Goal: Find specific page/section: Find specific page/section

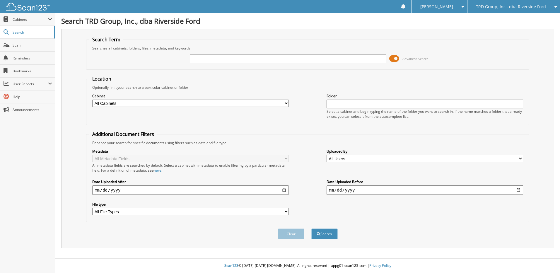
click at [293, 60] on input "text" at bounding box center [288, 58] width 197 height 9
type input "6103752"
click at [311, 229] on button "Search" at bounding box center [324, 234] width 26 height 11
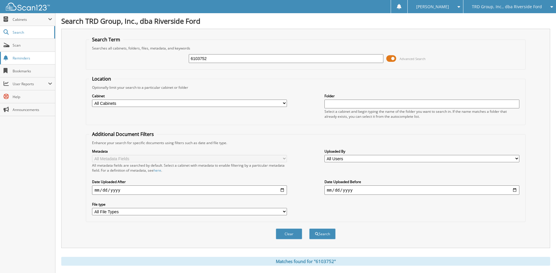
drag, startPoint x: 235, startPoint y: 61, endPoint x: 38, endPoint y: 63, distance: 197.2
click at [38, 63] on body "[PERSON_NAME] Settings Logout TRD Group, Inc., dba Riverside Ford JDPD, Inc. db…" at bounding box center [278, 223] width 556 height 446
type input "6104011"
click at [309, 229] on button "Search" at bounding box center [322, 234] width 26 height 11
drag, startPoint x: 224, startPoint y: 56, endPoint x: 36, endPoint y: 38, distance: 188.6
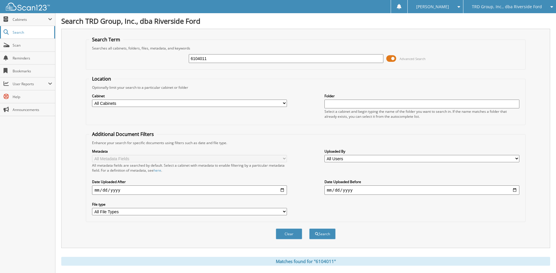
click at [0, 57] on html "[PERSON_NAME] Settings Logout TRD Group, Inc., dba Riverside Ford JDPD, Inc. db…" at bounding box center [278, 181] width 556 height 363
type input "6104241"
click at [309, 229] on button "Search" at bounding box center [322, 234] width 26 height 11
drag, startPoint x: 222, startPoint y: 57, endPoint x: 41, endPoint y: 47, distance: 181.6
click at [41, 49] on body "[PERSON_NAME] Settings Logout TRD Group, Inc., dba Riverside Ford JDPD, Inc. db…" at bounding box center [278, 186] width 556 height 373
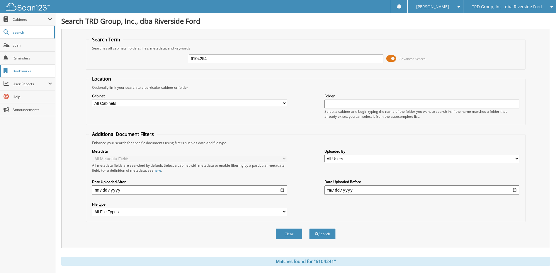
type input "6104254"
click at [309, 229] on button "Search" at bounding box center [322, 234] width 26 height 11
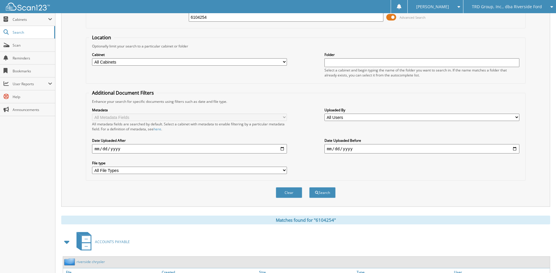
scroll to position [12, 0]
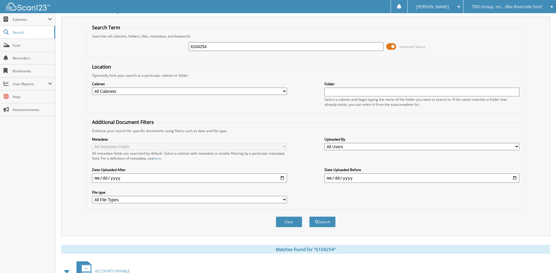
drag, startPoint x: 219, startPoint y: 45, endPoint x: -38, endPoint y: 32, distance: 256.7
click at [0, 32] on html "[PERSON_NAME] Settings Logout TRD Group, Inc., dba Riverside Ford JDPD, Inc. db…" at bounding box center [278, 174] width 556 height 373
type input "6104382"
click at [309, 216] on button "Search" at bounding box center [322, 221] width 26 height 11
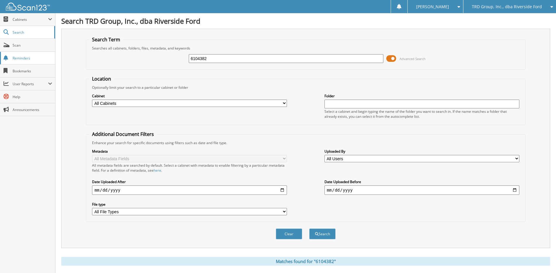
drag, startPoint x: 215, startPoint y: 58, endPoint x: 28, endPoint y: 58, distance: 186.9
click at [29, 58] on body "[PERSON_NAME] Settings Logout TRD Group, Inc., dba Riverside Ford JDPD, Inc. db…" at bounding box center [278, 186] width 556 height 373
type input "6104388"
click at [309, 229] on button "Search" at bounding box center [322, 234] width 26 height 11
drag, startPoint x: 210, startPoint y: 60, endPoint x: -57, endPoint y: 48, distance: 267.7
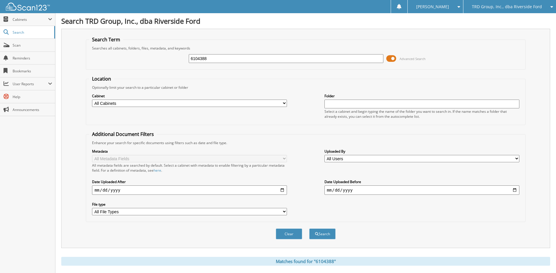
click at [0, 48] on html "[PERSON_NAME] Settings Logout TRD Group, Inc., dba Riverside Ford JDPD, Inc. db…" at bounding box center [278, 186] width 556 height 373
type input "6104421"
click at [309, 229] on button "Search" at bounding box center [322, 234] width 26 height 11
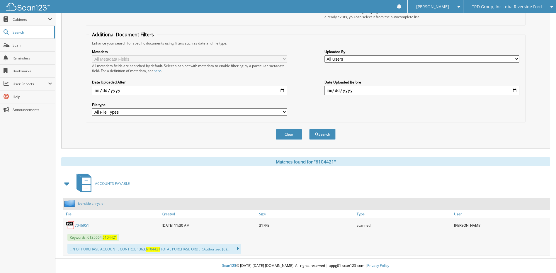
scroll to position [12, 0]
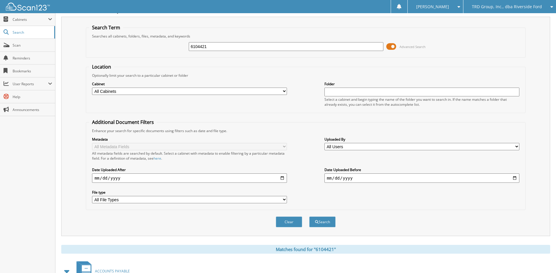
drag, startPoint x: 228, startPoint y: 47, endPoint x: -8, endPoint y: 22, distance: 237.2
click at [0, 22] on html "[PERSON_NAME] Settings Logout TRD Group, Inc., dba Riverside Ford JDPD, Inc. db…" at bounding box center [278, 174] width 556 height 373
type input "6103899"
click at [309, 216] on button "Search" at bounding box center [322, 221] width 26 height 11
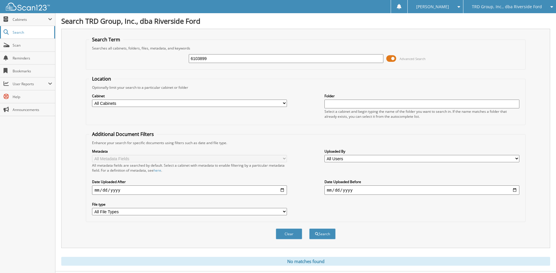
drag, startPoint x: 232, startPoint y: 61, endPoint x: 1, endPoint y: 36, distance: 232.2
click at [5, 36] on body "[PERSON_NAME] Settings Logout TRD Group, Inc., dba Riverside Ford JDPD, Inc. db…" at bounding box center [278, 143] width 556 height 286
type input "6104514"
click at [309, 229] on button "Search" at bounding box center [322, 234] width 26 height 11
drag, startPoint x: 225, startPoint y: 58, endPoint x: -41, endPoint y: 43, distance: 266.4
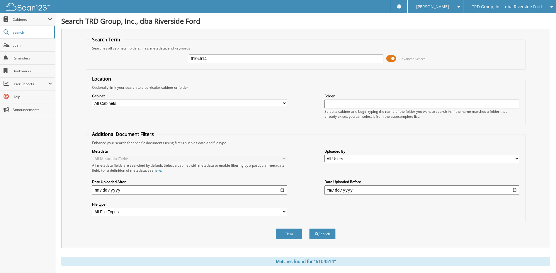
click at [0, 43] on html "[PERSON_NAME] Settings Logout TRD Group, Inc., dba Riverside Ford JDPD, Inc. db…" at bounding box center [278, 186] width 556 height 373
type input "6104551"
click at [309, 229] on button "Search" at bounding box center [322, 234] width 26 height 11
drag, startPoint x: 231, startPoint y: 60, endPoint x: 16, endPoint y: 52, distance: 214.6
click at [17, 54] on body "[PERSON_NAME] Settings Logout TRD Group, Inc., dba Riverside Ford JDPD, Inc. db…" at bounding box center [278, 186] width 556 height 373
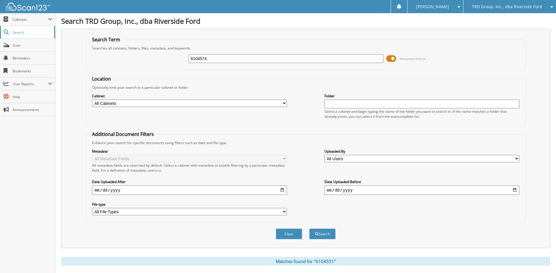
type input "6104574"
click at [309, 229] on button "Search" at bounding box center [322, 234] width 26 height 11
drag, startPoint x: 251, startPoint y: 61, endPoint x: 21, endPoint y: 54, distance: 230.9
click at [21, 54] on body "Kyleigh D. Settings Logout TRD Group, Inc., dba Riverside Ford JDPD, Inc. dba R…" at bounding box center [278, 186] width 556 height 373
type input "6104584"
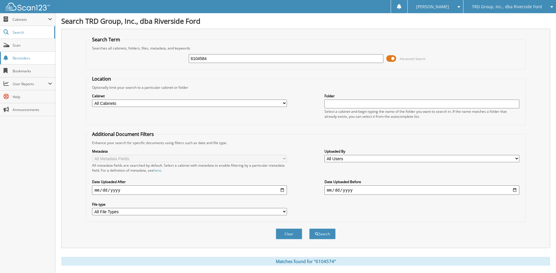
click at [309, 229] on button "Search" at bounding box center [322, 234] width 26 height 11
drag, startPoint x: 215, startPoint y: 59, endPoint x: -9, endPoint y: 33, distance: 225.0
click at [0, 33] on html "Kyleigh D. Settings Logout TRD Group, Inc., dba Riverside Ford JDPD, Inc. dba R…" at bounding box center [278, 223] width 556 height 446
type input "5"
type input "6104576"
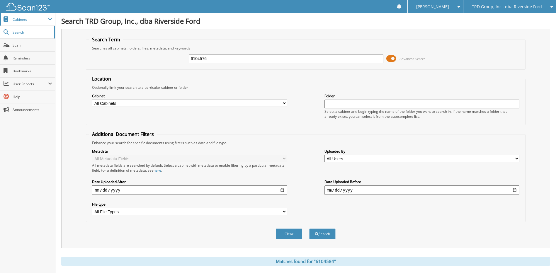
click at [309, 229] on button "Search" at bounding box center [322, 234] width 26 height 11
drag, startPoint x: 233, startPoint y: 55, endPoint x: 223, endPoint y: 57, distance: 10.2
click at [223, 57] on input "6104576" at bounding box center [286, 58] width 195 height 9
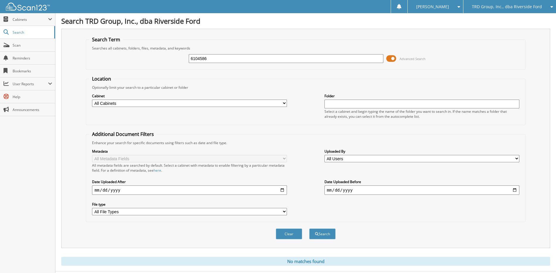
type input "6104586"
click at [309, 229] on button "Search" at bounding box center [322, 234] width 26 height 11
click at [221, 62] on input "6104586" at bounding box center [286, 58] width 195 height 9
type input "6104483"
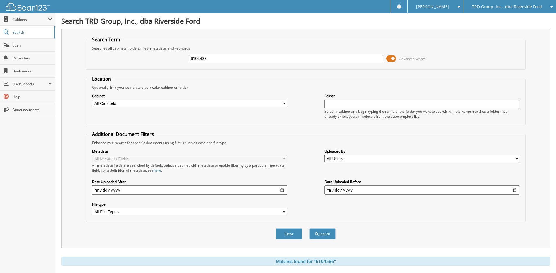
click at [309, 229] on button "Search" at bounding box center [322, 234] width 26 height 11
click at [228, 55] on input "6104483" at bounding box center [286, 58] width 195 height 9
type input "6104615"
click at [309, 229] on button "Search" at bounding box center [322, 234] width 26 height 11
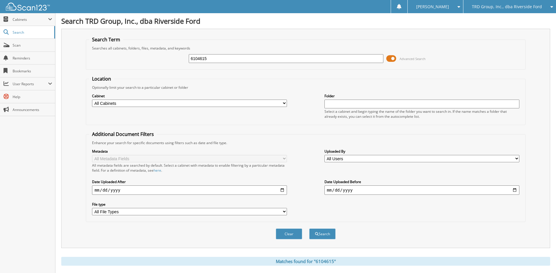
click at [484, 7] on span "TRD Group, Inc., dba Riverside Ford" at bounding box center [507, 7] width 70 height 4
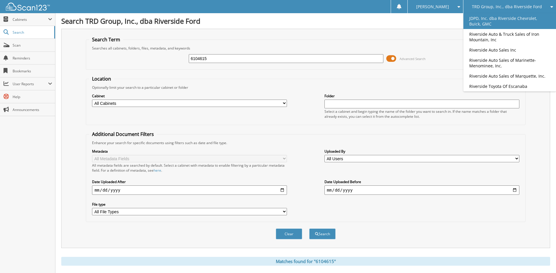
click at [539, 20] on link "JDPD, Inc. dba Riverside Chevrolet, Buick, GMC" at bounding box center [509, 21] width 93 height 16
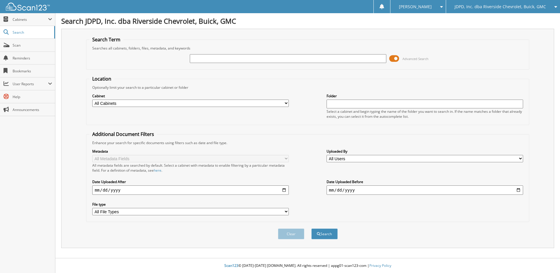
click at [293, 59] on input "text" at bounding box center [288, 58] width 197 height 9
type input "6218154"
click at [335, 232] on button "Search" at bounding box center [324, 234] width 26 height 11
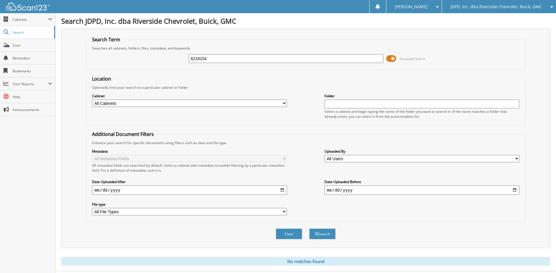
click at [236, 62] on input "6218154" at bounding box center [286, 58] width 195 height 9
click at [235, 60] on input "text" at bounding box center [286, 58] width 195 height 9
paste input "6220478"
type input "6220478"
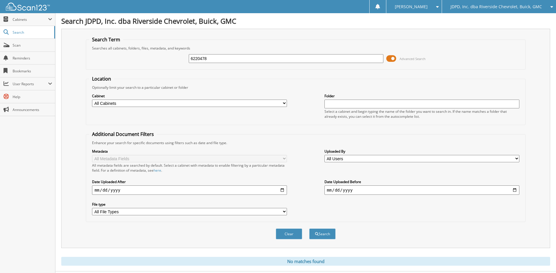
click at [309, 229] on button "Search" at bounding box center [322, 234] width 26 height 11
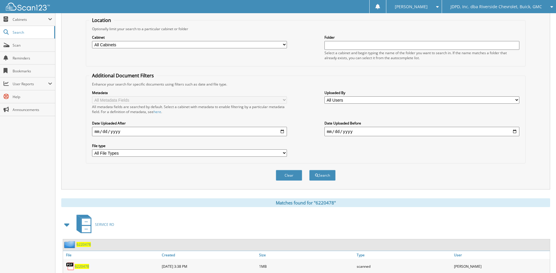
scroll to position [87, 0]
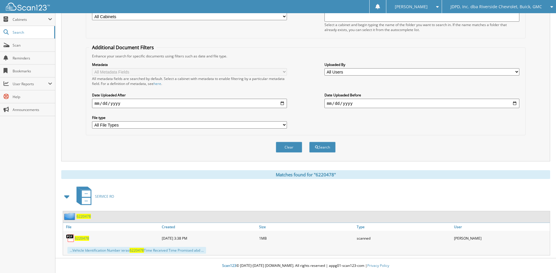
click at [84, 215] on span "6220478" at bounding box center [83, 216] width 14 height 5
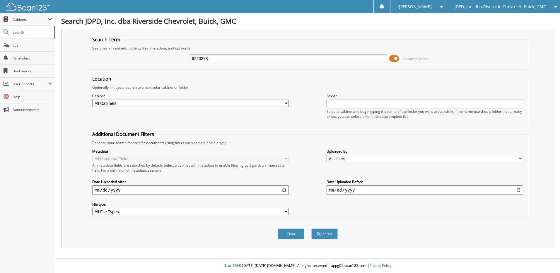
type input "6220378"
click at [311, 229] on button "Search" at bounding box center [324, 234] width 26 height 11
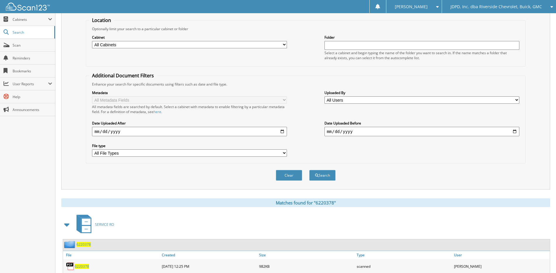
scroll to position [90, 0]
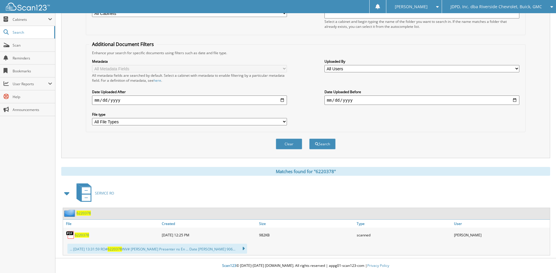
click at [86, 215] on span "6220378" at bounding box center [83, 213] width 14 height 5
